Goal: Information Seeking & Learning: Learn about a topic

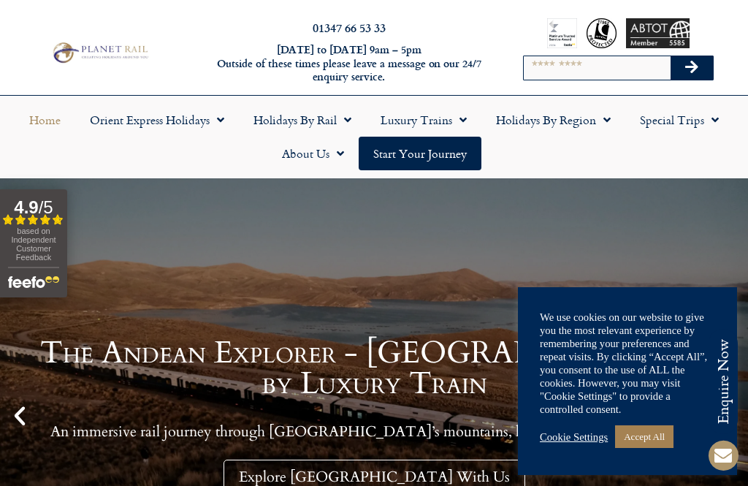
click at [652, 435] on link "Accept All" at bounding box center [644, 436] width 58 height 23
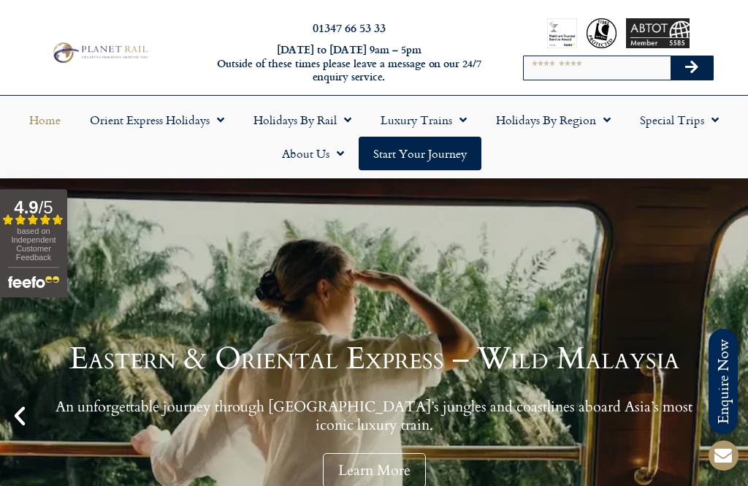
click at [334, 120] on link "Holidays by Rail" at bounding box center [302, 120] width 127 height 34
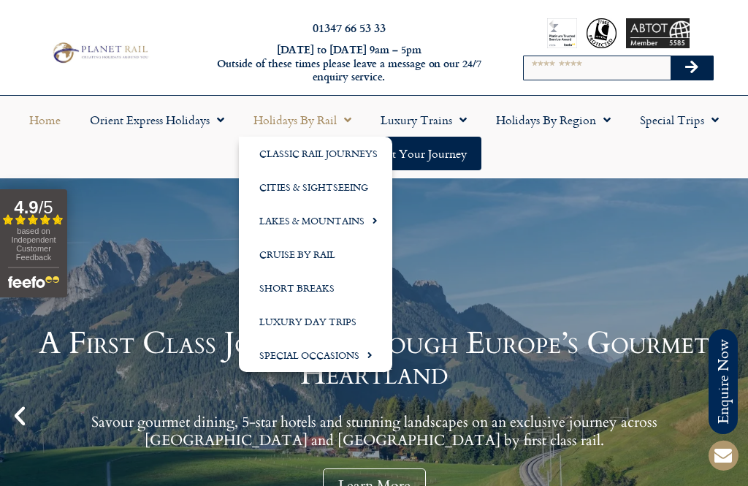
click at [445, 118] on link "Luxury Trains" at bounding box center [423, 120] width 115 height 34
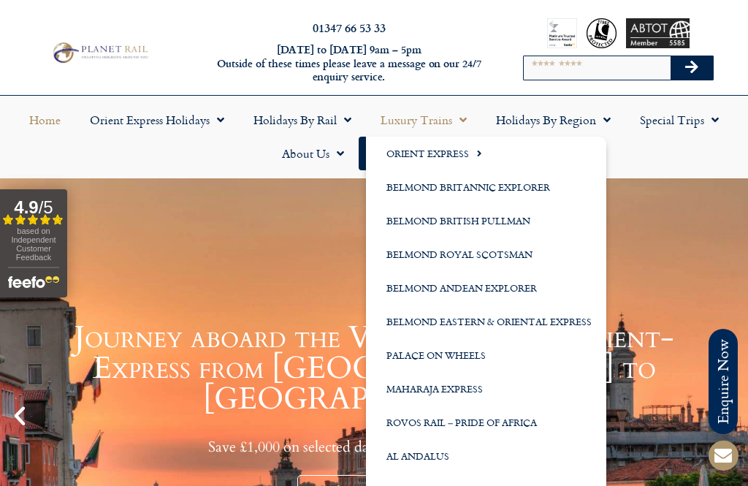
click at [565, 110] on link "Holidays by Region" at bounding box center [553, 120] width 144 height 34
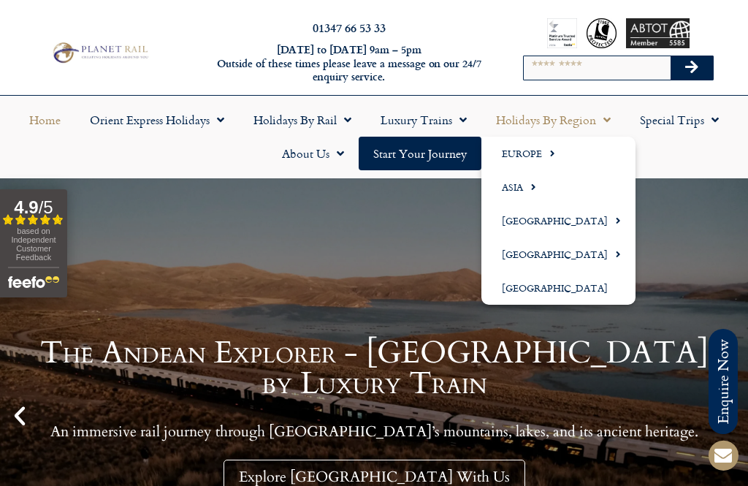
click at [689, 267] on div "The Andean Explorer - [GEOGRAPHIC_DATA] by Luxury Train An immersive rail journ…" at bounding box center [374, 415] width 748 height 475
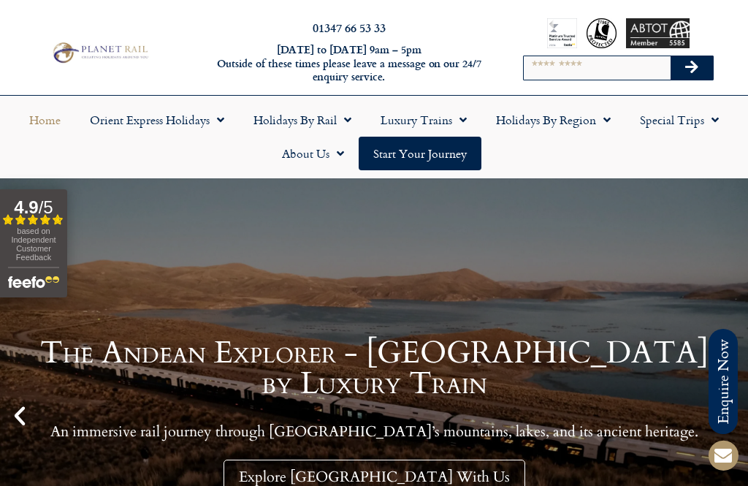
click at [45, 121] on link "Home" at bounding box center [45, 120] width 61 height 34
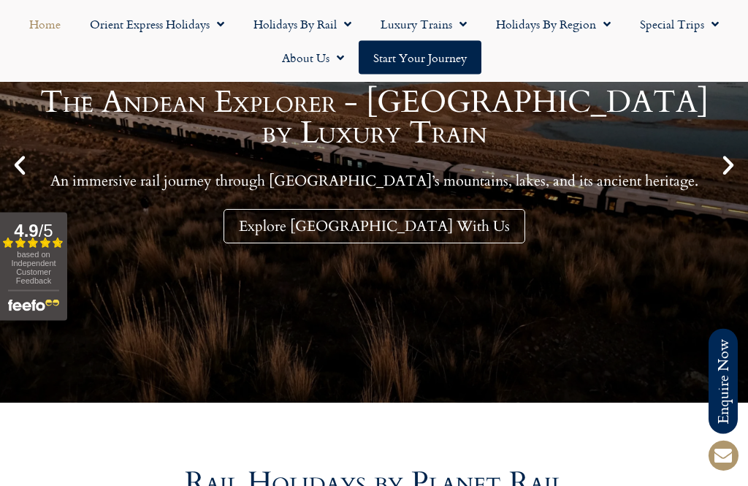
scroll to position [253, 0]
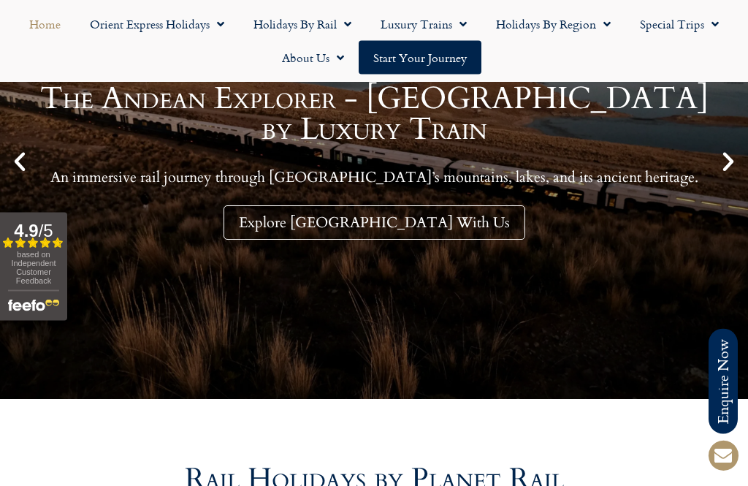
click at [22, 161] on icon "Previous slide" at bounding box center [19, 162] width 25 height 25
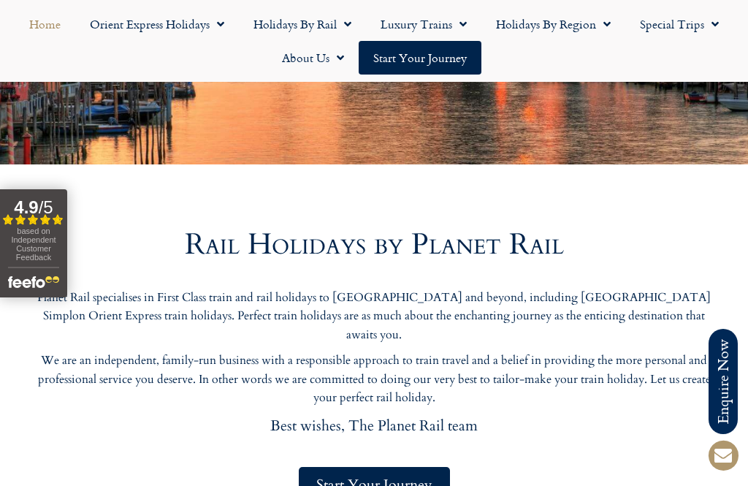
scroll to position [0, 0]
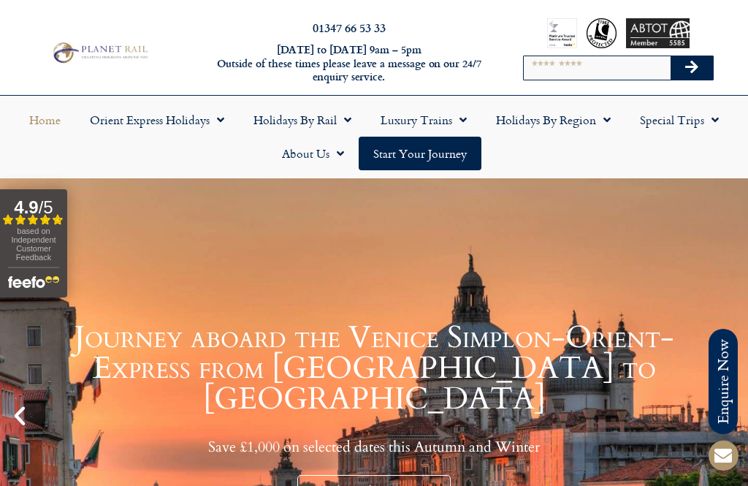
click at [342, 124] on span "Menu" at bounding box center [344, 120] width 15 height 26
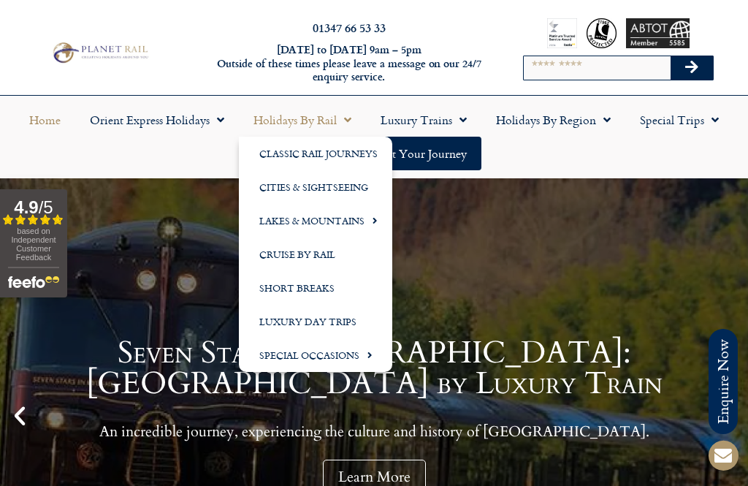
click at [581, 126] on link "Holidays by Region" at bounding box center [553, 120] width 144 height 34
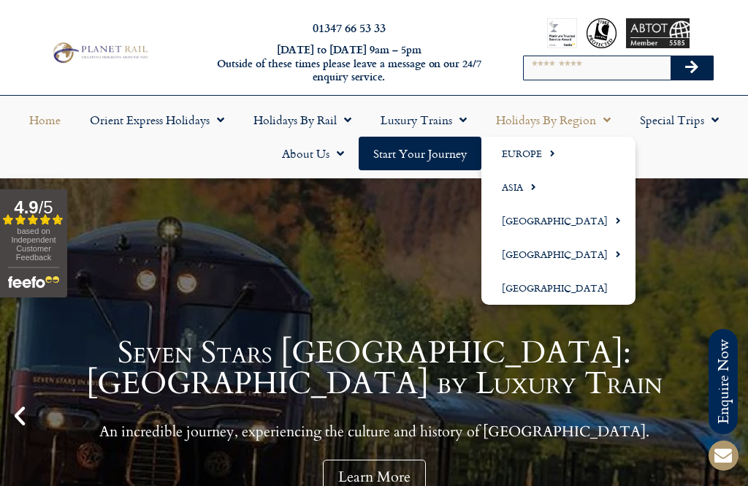
click at [523, 156] on link "Europe" at bounding box center [558, 154] width 154 height 34
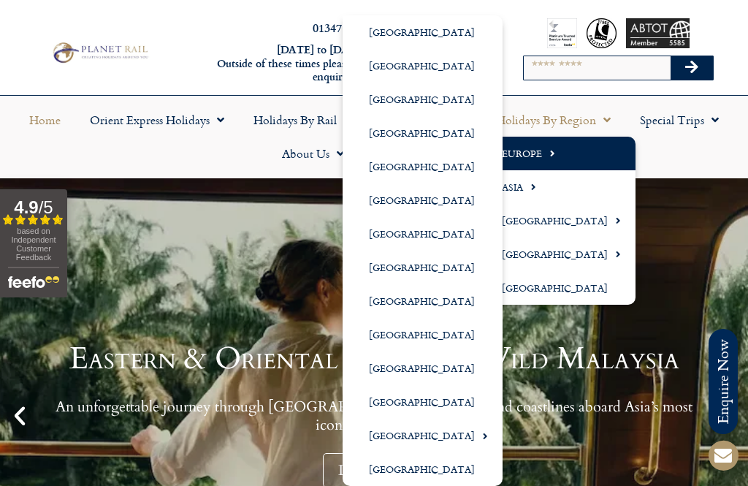
click at [683, 163] on ul "Home Orient Express Holidays Venice Simplon-Orient-Express – 2025 Venice Simplo…" at bounding box center [373, 136] width 733 height 67
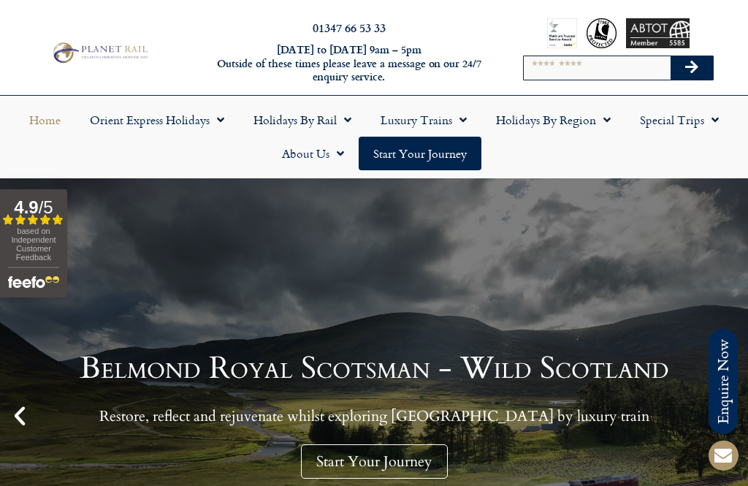
click at [687, 118] on link "Special Trips" at bounding box center [679, 120] width 108 height 34
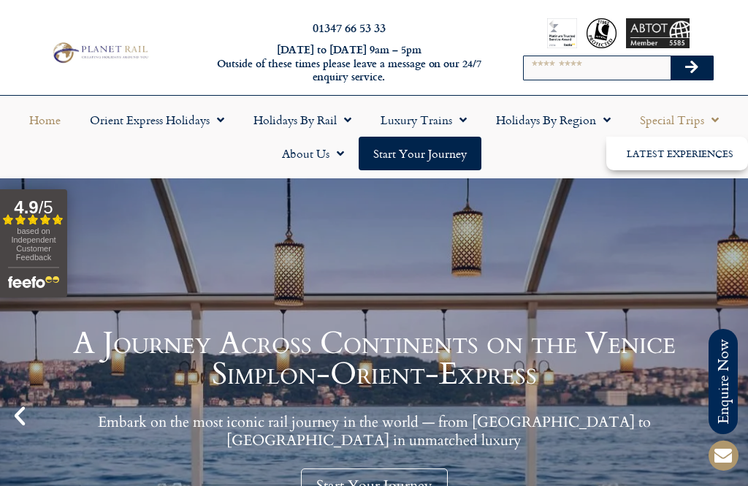
click at [329, 115] on link "Holidays by Rail" at bounding box center [302, 120] width 127 height 34
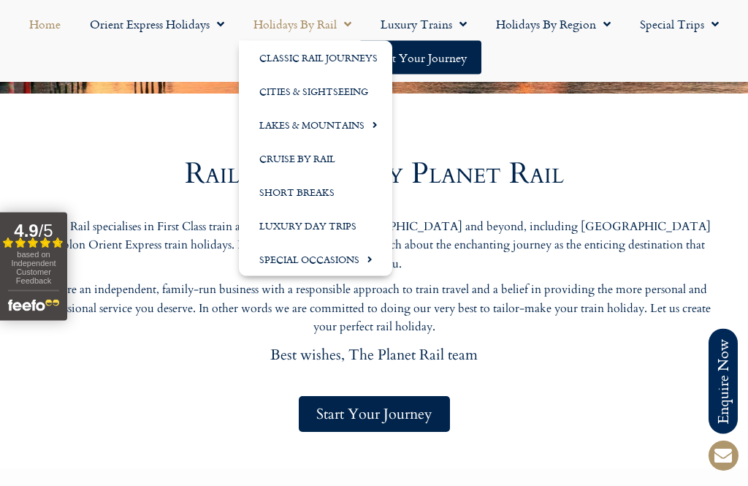
scroll to position [560, 0]
click at [431, 405] on span "Start Your Journey" at bounding box center [374, 414] width 116 height 18
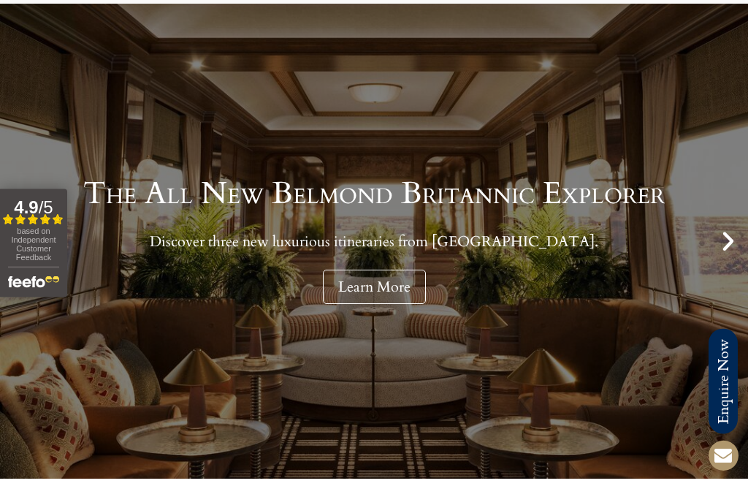
scroll to position [0, 0]
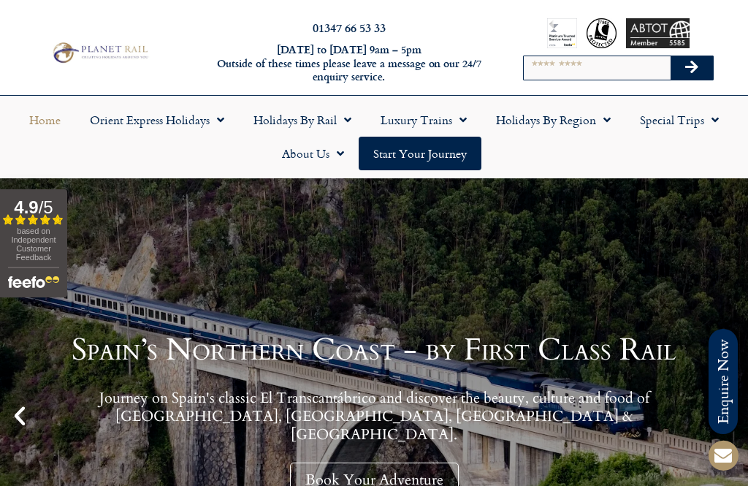
click at [689, 118] on link "Special Trips" at bounding box center [679, 120] width 108 height 34
